Goal: Transaction & Acquisition: Book appointment/travel/reservation

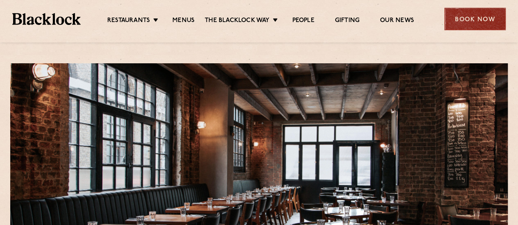
click at [469, 18] on div "Book Now" at bounding box center [474, 19] width 61 height 23
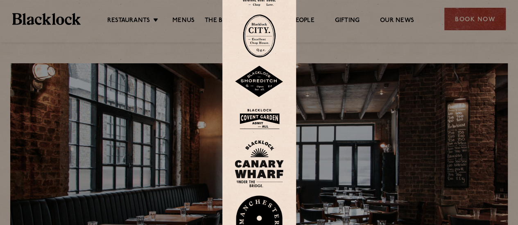
click at [272, 119] on img at bounding box center [258, 119] width 49 height 27
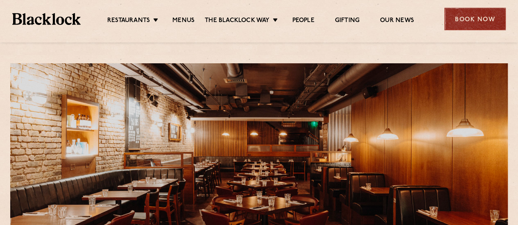
click at [475, 17] on div "Book Now" at bounding box center [474, 19] width 61 height 23
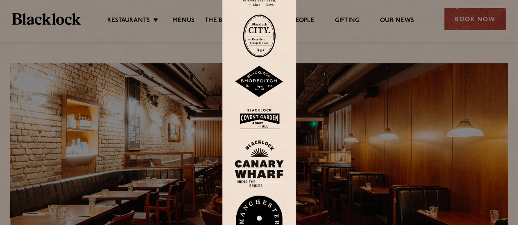
scroll to position [1, 0]
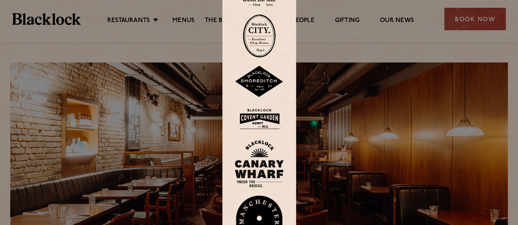
click at [350, 50] on div at bounding box center [259, 112] width 518 height 225
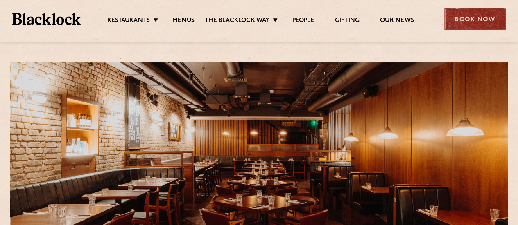
click at [473, 18] on div "Book Now" at bounding box center [474, 19] width 61 height 23
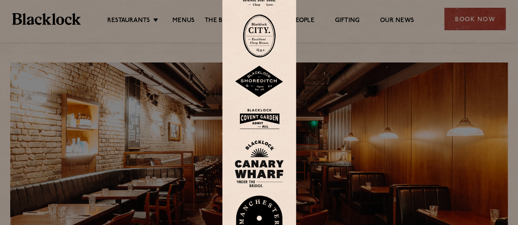
scroll to position [0, 0]
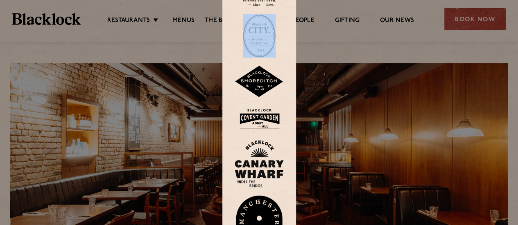
drag, startPoint x: 287, startPoint y: 10, endPoint x: 288, endPoint y: 57, distance: 47.1
click at [288, 57] on div at bounding box center [259, 113] width 74 height 304
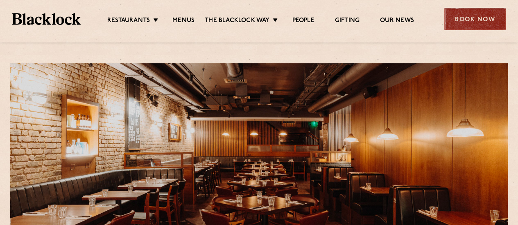
click at [486, 23] on div "Book Now" at bounding box center [474, 19] width 61 height 23
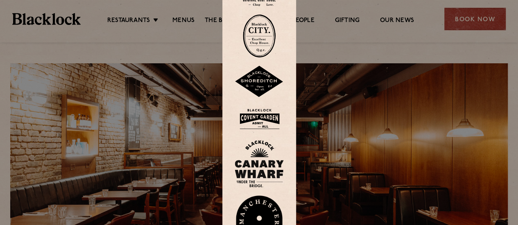
click at [234, 90] on div at bounding box center [259, 113] width 74 height 304
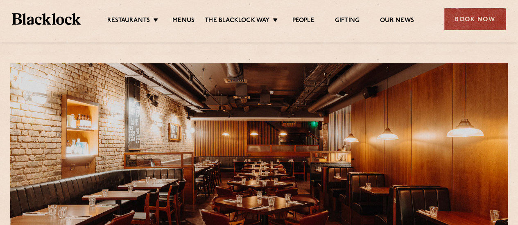
click at [460, 28] on div "Book Now" at bounding box center [474, 19] width 61 height 23
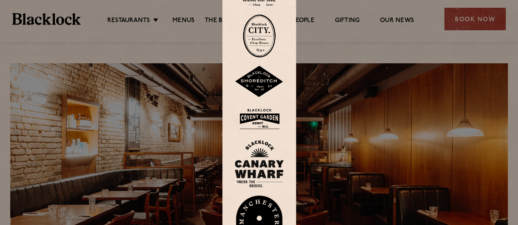
drag, startPoint x: 356, startPoint y: 52, endPoint x: 178, endPoint y: 66, distance: 178.5
click at [178, 66] on div at bounding box center [259, 112] width 518 height 225
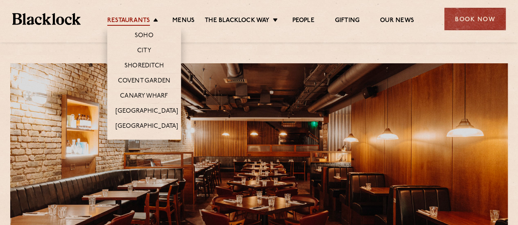
click at [147, 18] on link "Restaurants" at bounding box center [128, 21] width 43 height 9
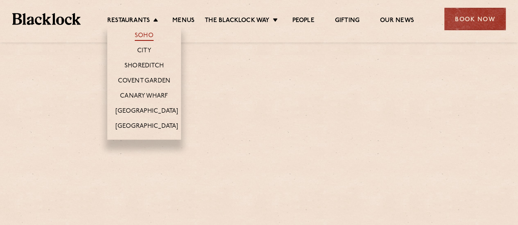
click at [142, 32] on link "Soho" at bounding box center [144, 36] width 19 height 9
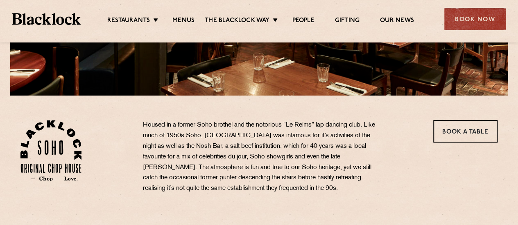
scroll to position [200, 0]
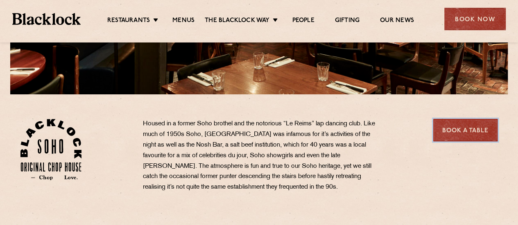
click at [458, 133] on link "Book a Table" at bounding box center [465, 130] width 64 height 23
